Goal: Task Accomplishment & Management: Use online tool/utility

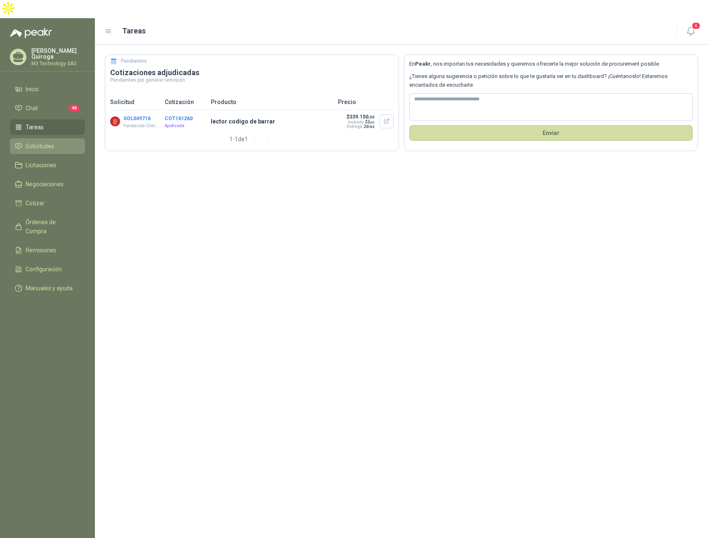
click at [44, 142] on span "Solicitudes" at bounding box center [40, 146] width 28 height 9
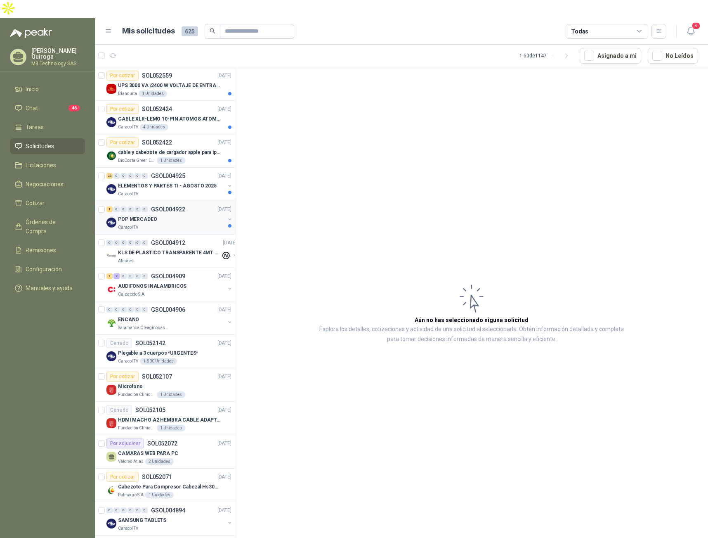
click at [191, 214] on div "POP MERCADEO" at bounding box center [171, 219] width 107 height 10
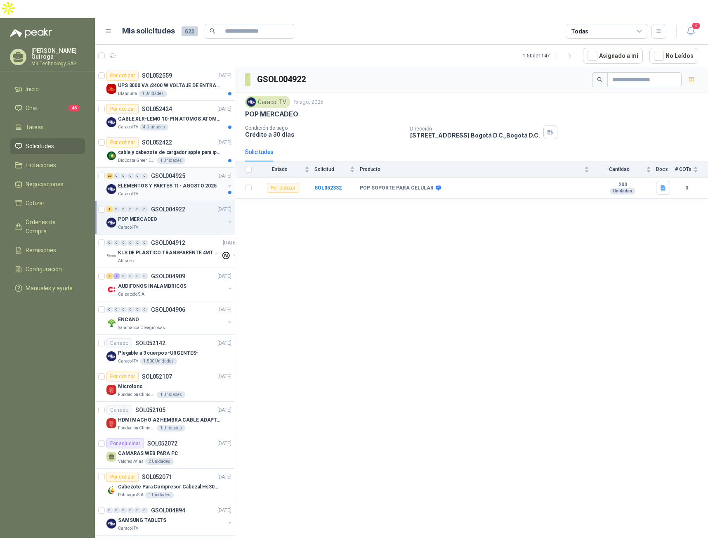
click at [186, 179] on div "23 0 0 0 0 0 GSOL004925 [DATE] ELEMENTOS Y PARTES TI - [DATE] Caracol TV" at bounding box center [165, 184] width 140 height 33
click at [186, 191] on div "Caracol TV" at bounding box center [171, 194] width 107 height 7
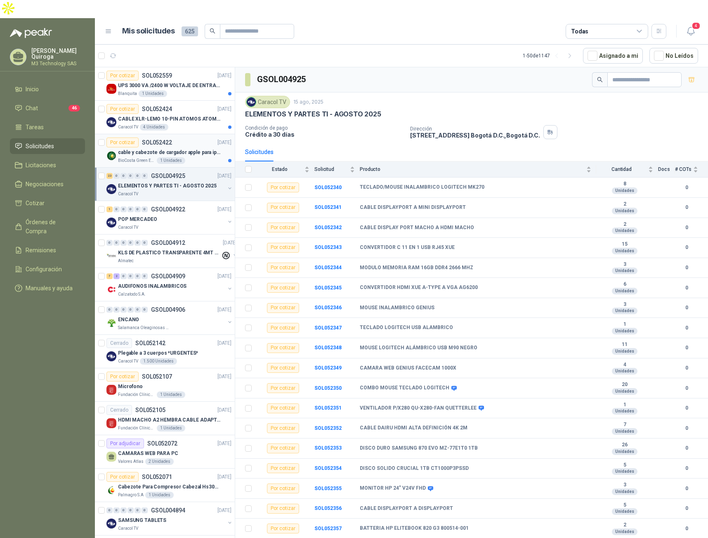
click at [180, 147] on div "cable y cabezote de cargador apple para iphone" at bounding box center [174, 152] width 113 height 10
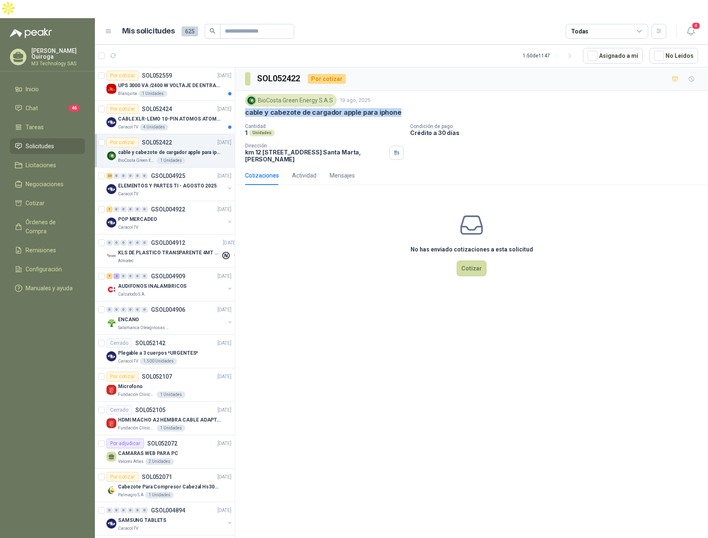
drag, startPoint x: 244, startPoint y: 94, endPoint x: 398, endPoint y: 95, distance: 154.3
click at [398, 95] on div "BioCosta [PERSON_NAME] Energy S.A.S [DATE] cable y cabezote de cargador apple p…" at bounding box center [471, 128] width 473 height 75
copy p "cable y cabezote de cargador apple para iphone"
click at [198, 124] on div "Caracol TV 4 Unidades" at bounding box center [174, 127] width 113 height 7
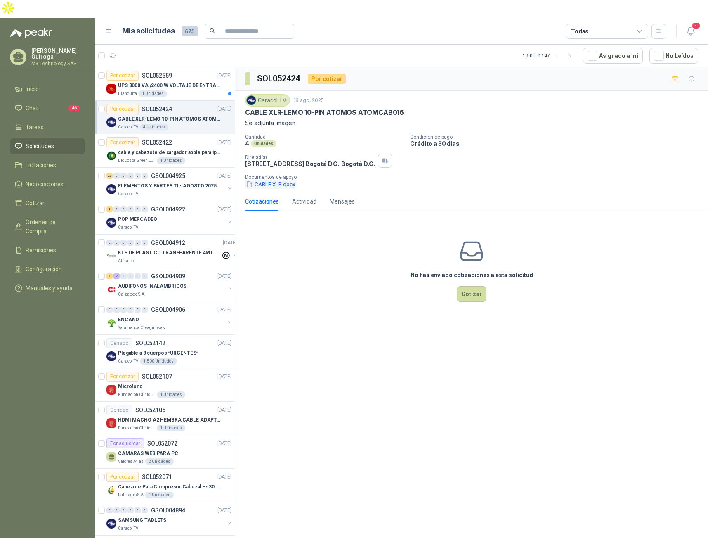
click at [286, 180] on button "CABLE XLR.docx" at bounding box center [270, 184] width 51 height 9
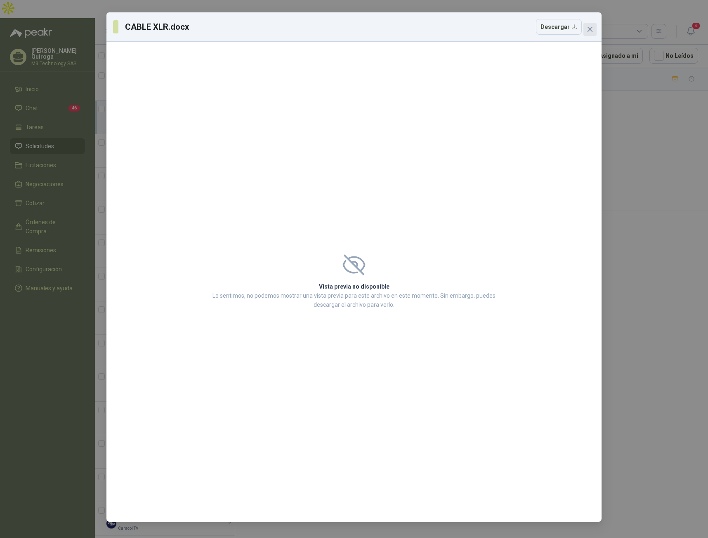
click at [593, 32] on icon "close" at bounding box center [590, 29] width 7 height 7
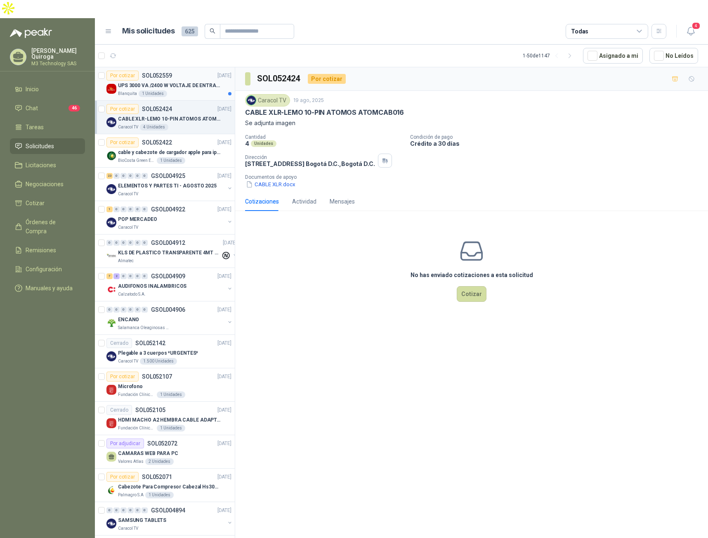
click at [203, 90] on div "Blanquita 1 Unidades" at bounding box center [174, 93] width 113 height 7
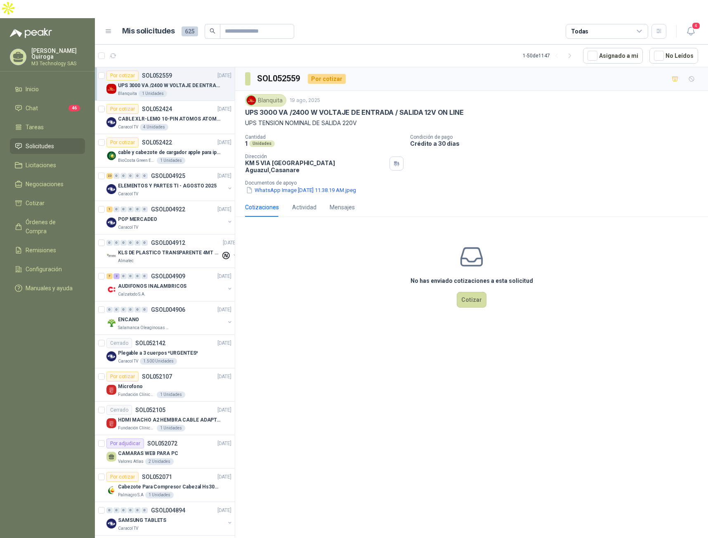
click at [211, 90] on div "Blanquita 1 Unidades" at bounding box center [174, 93] width 113 height 7
click at [199, 90] on div "Blanquita 1 Unidades" at bounding box center [174, 93] width 113 height 7
click at [301, 186] on button "WhatsApp Image [DATE] 11.38.19 AM.jpeg" at bounding box center [301, 190] width 112 height 9
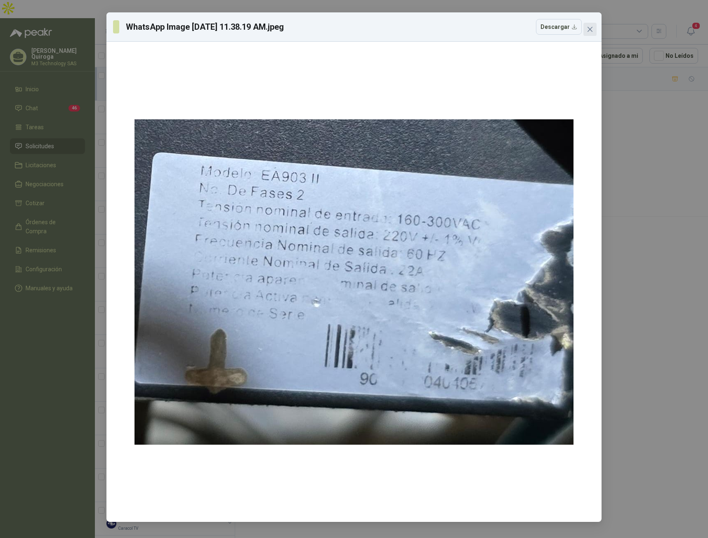
click at [590, 31] on icon "close" at bounding box center [590, 29] width 7 height 7
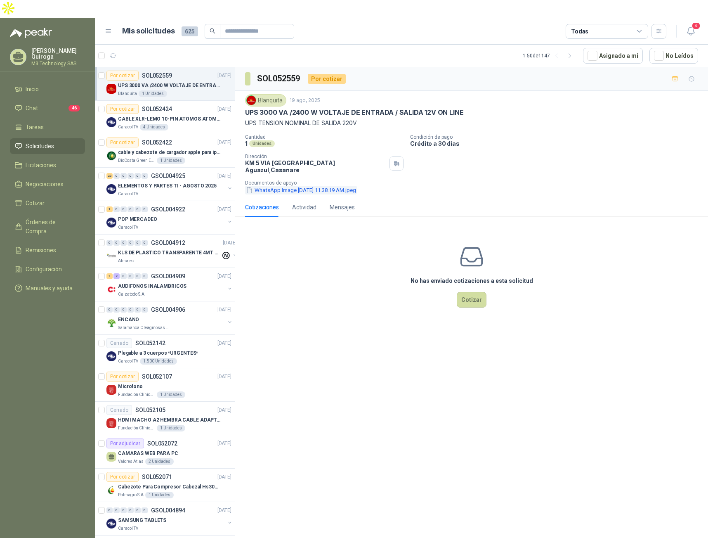
click at [324, 186] on button "WhatsApp Image [DATE] 11.38.19 AM.jpeg" at bounding box center [301, 190] width 112 height 9
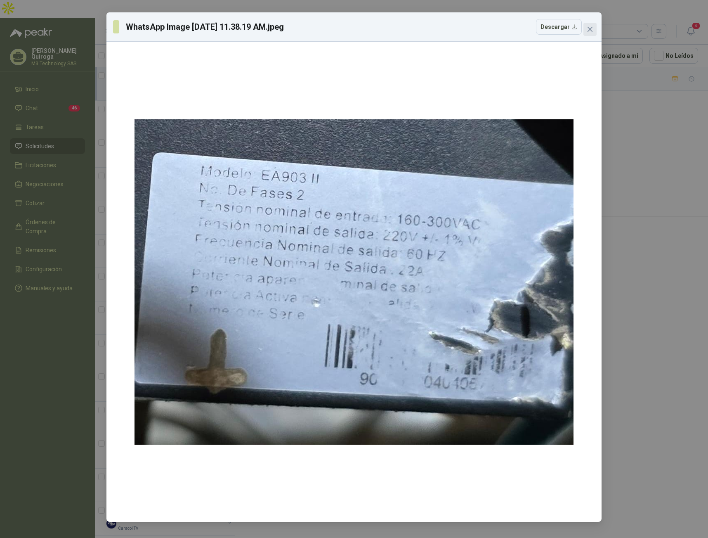
click at [586, 30] on span "Close" at bounding box center [589, 29] width 13 height 7
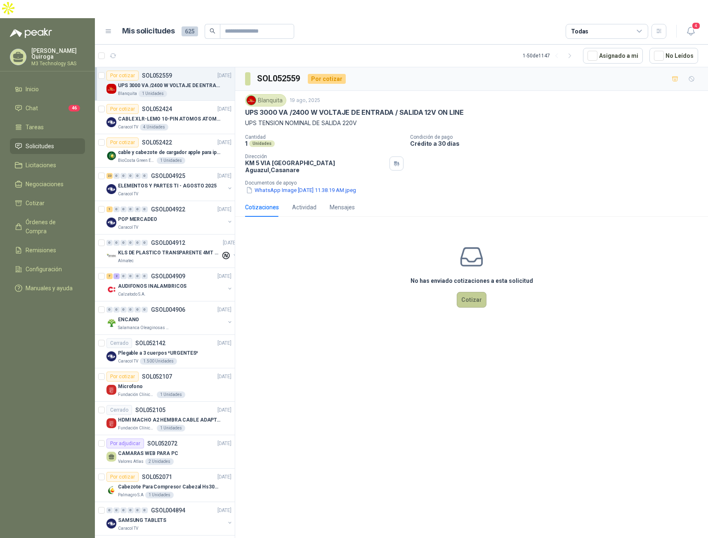
click at [466, 292] on button "Cotizar" at bounding box center [472, 300] width 30 height 16
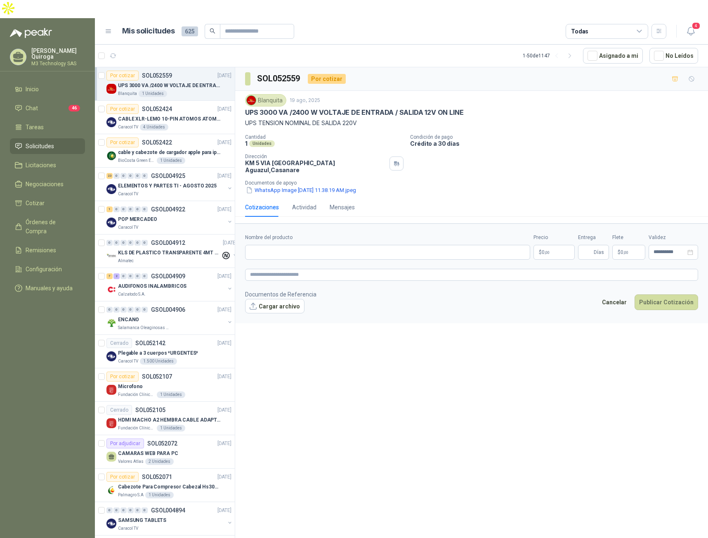
click at [268, 186] on button "WhatsApp Image [DATE] 11.38.19 AM.jpeg" at bounding box center [301, 190] width 112 height 9
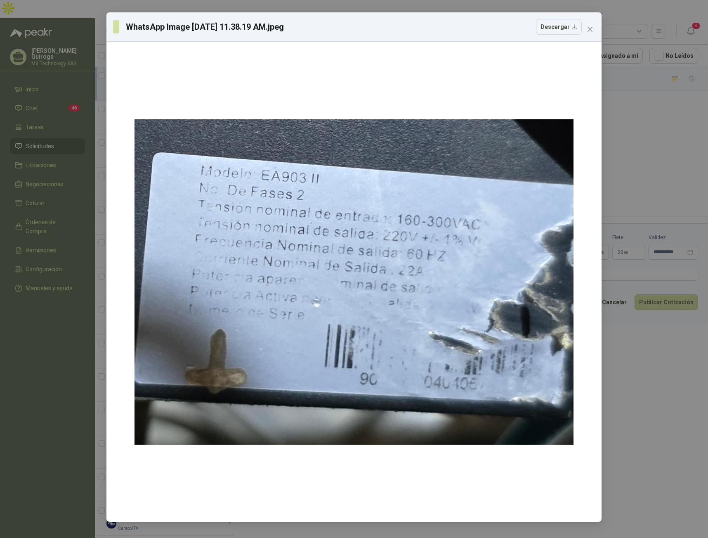
click at [590, 28] on icon "close" at bounding box center [590, 29] width 7 height 7
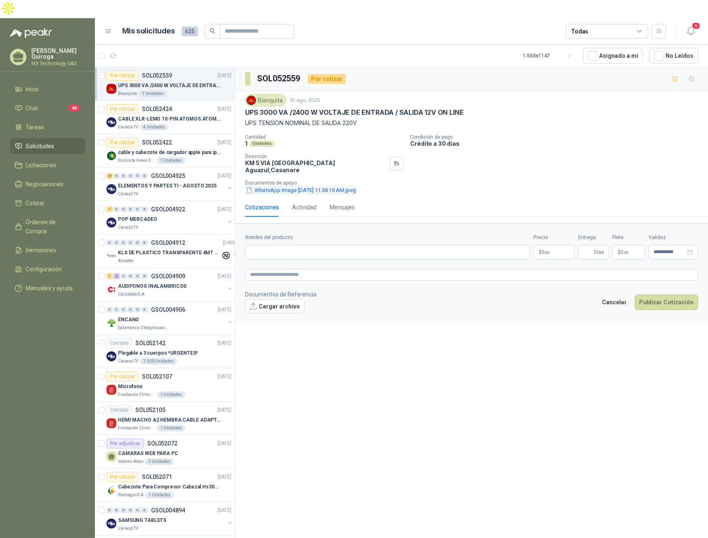
click at [326, 186] on button "WhatsApp Image [DATE] 11.38.19 AM.jpeg" at bounding box center [301, 190] width 112 height 9
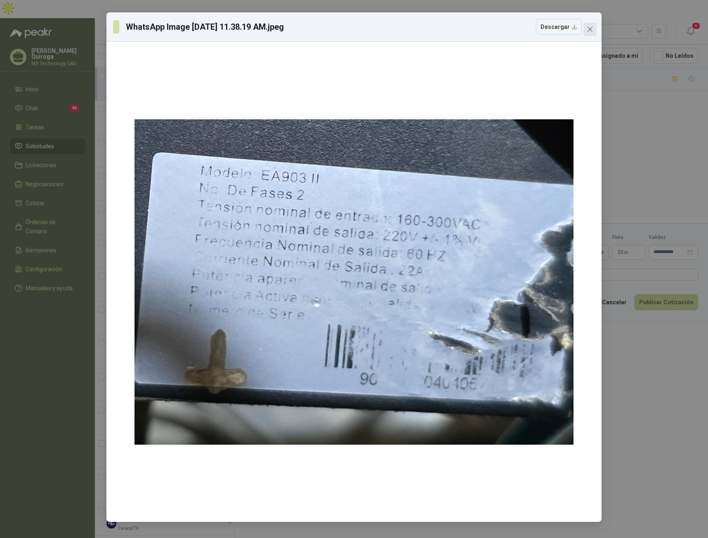
click at [590, 28] on icon "close" at bounding box center [590, 29] width 5 height 5
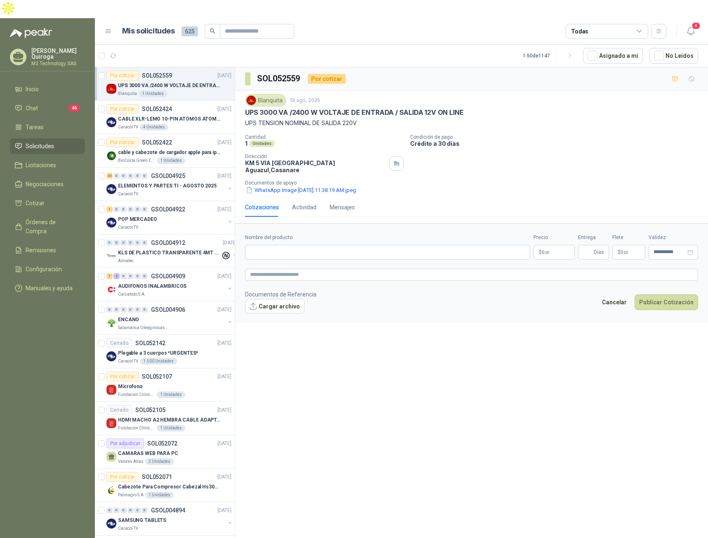
click at [185, 71] on div "Por cotizar SOL052559 [DATE]" at bounding box center [168, 76] width 125 height 10
